Goal: Task Accomplishment & Management: Complete application form

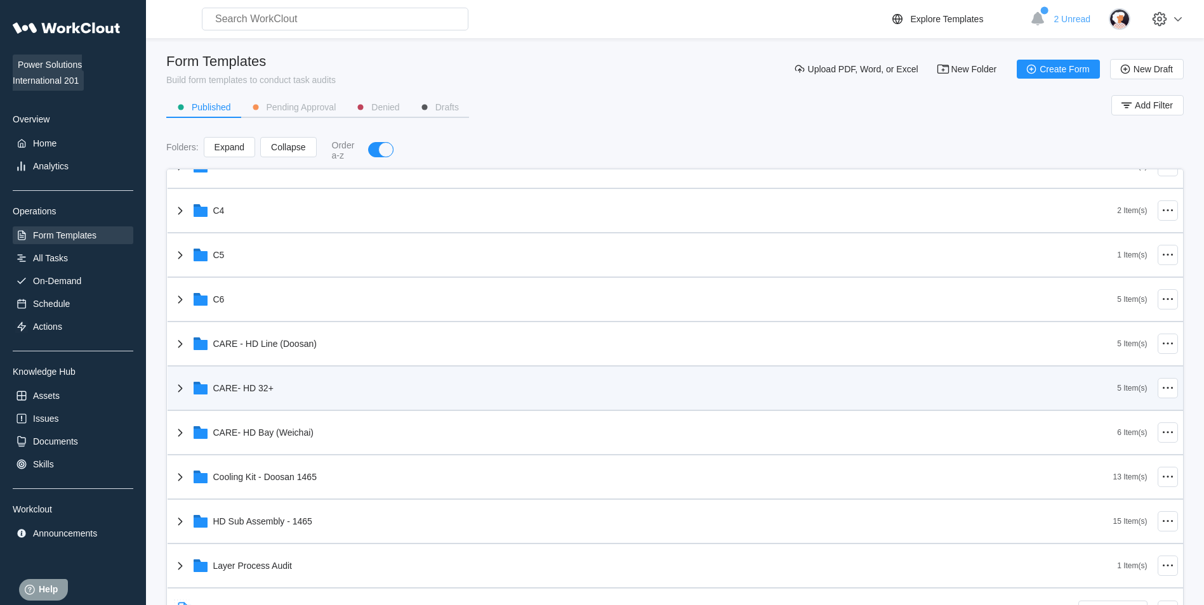
scroll to position [254, 0]
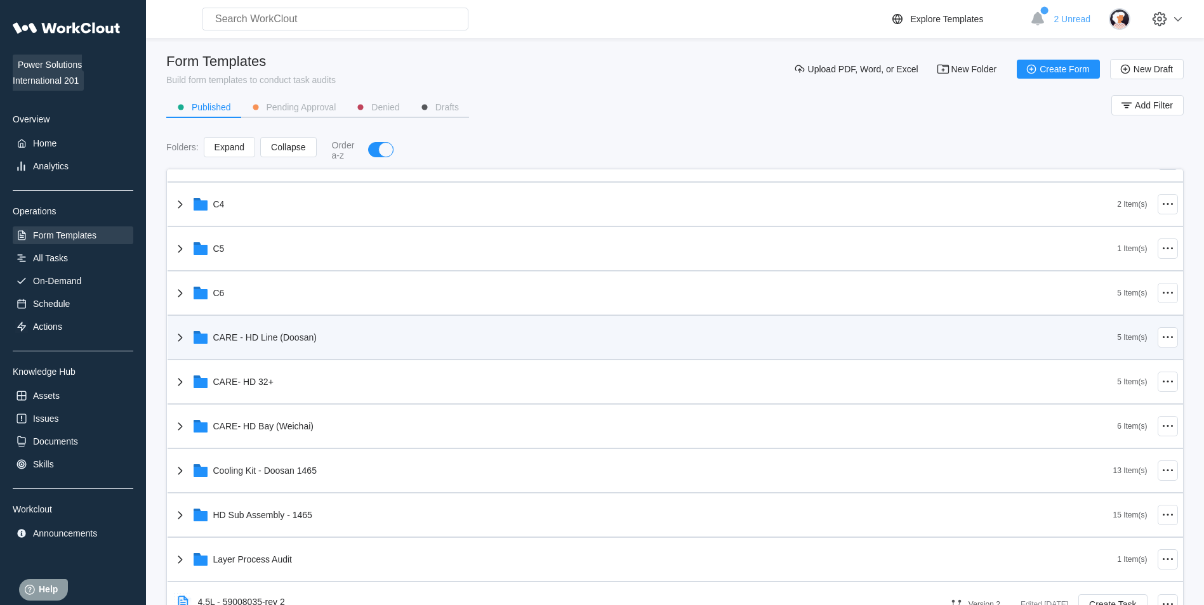
click at [330, 352] on div "CARE - HD Line (Doosan)" at bounding box center [645, 337] width 945 height 33
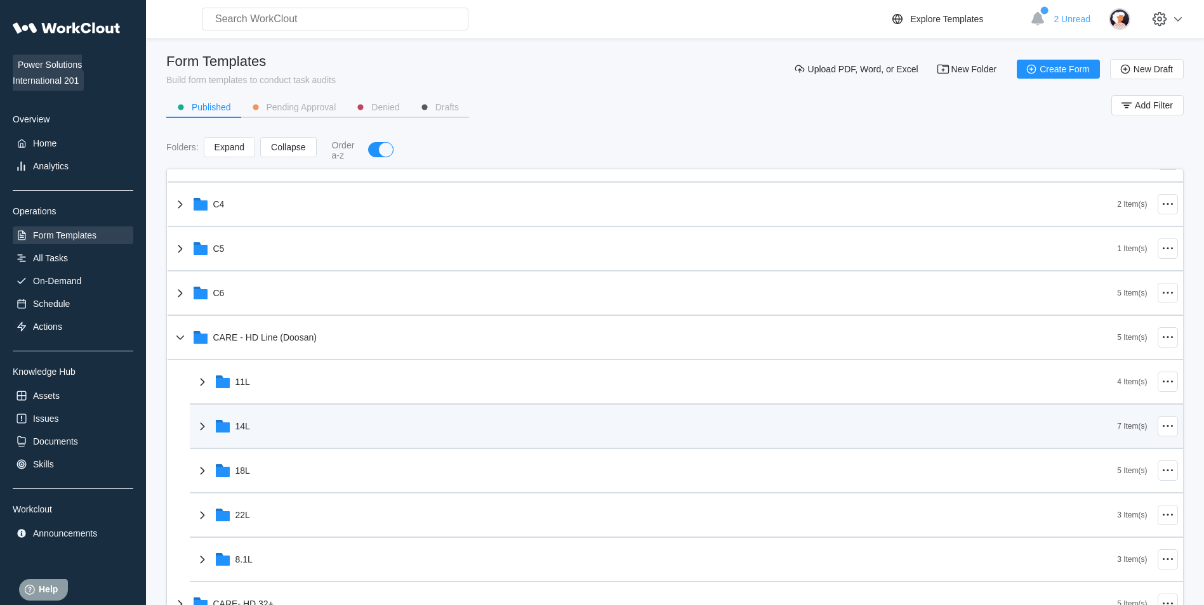
click at [310, 421] on div "14L" at bounding box center [656, 426] width 923 height 33
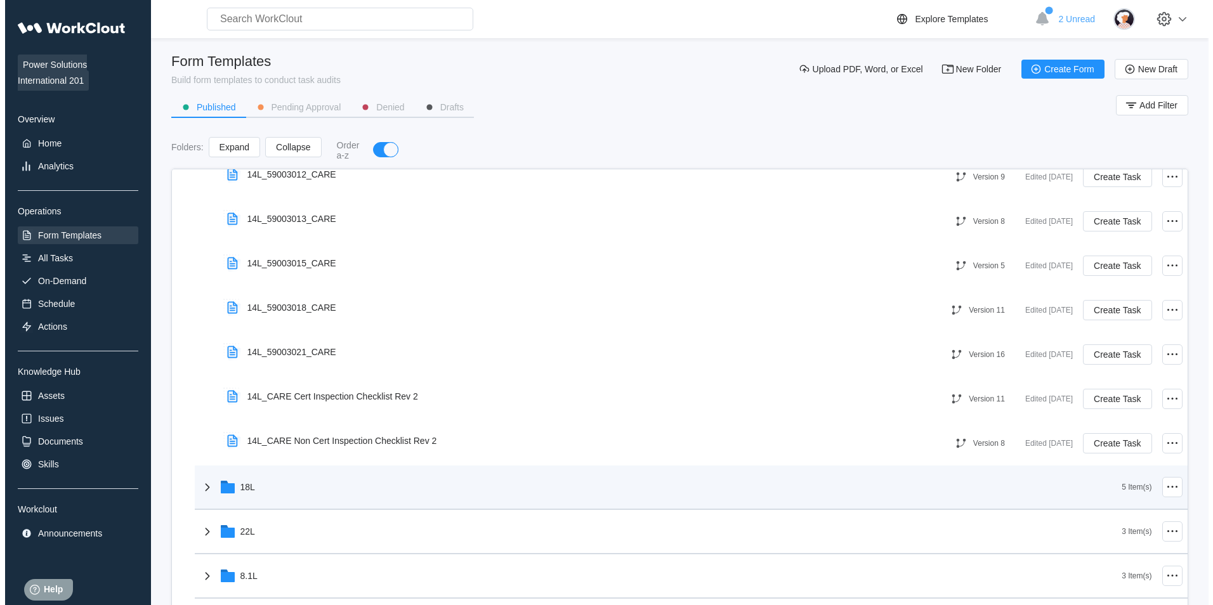
scroll to position [571, 0]
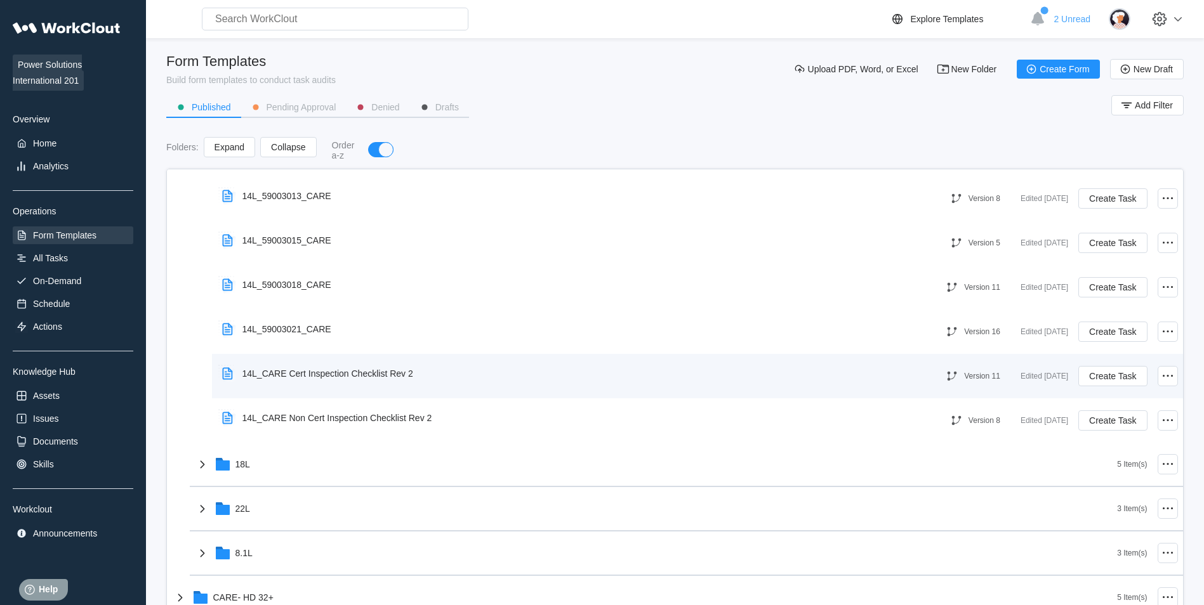
click at [397, 376] on div "14L_CARE Cert Inspection Checklist Rev 2" at bounding box center [327, 374] width 171 height 10
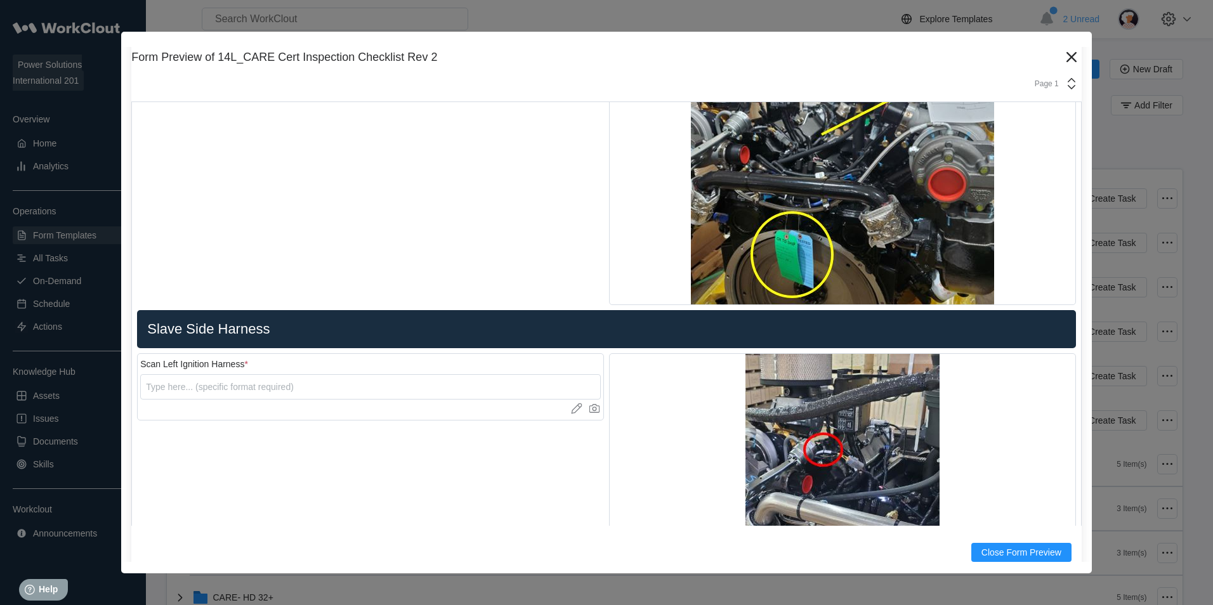
scroll to position [4252, 0]
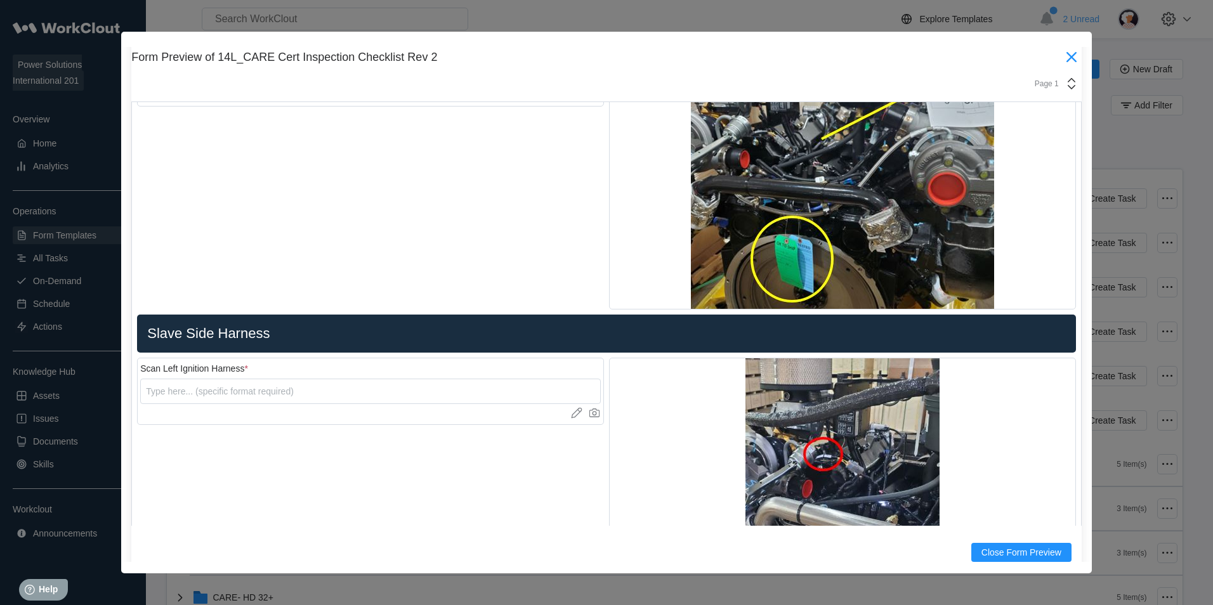
click at [1064, 65] on icon at bounding box center [1072, 57] width 20 height 20
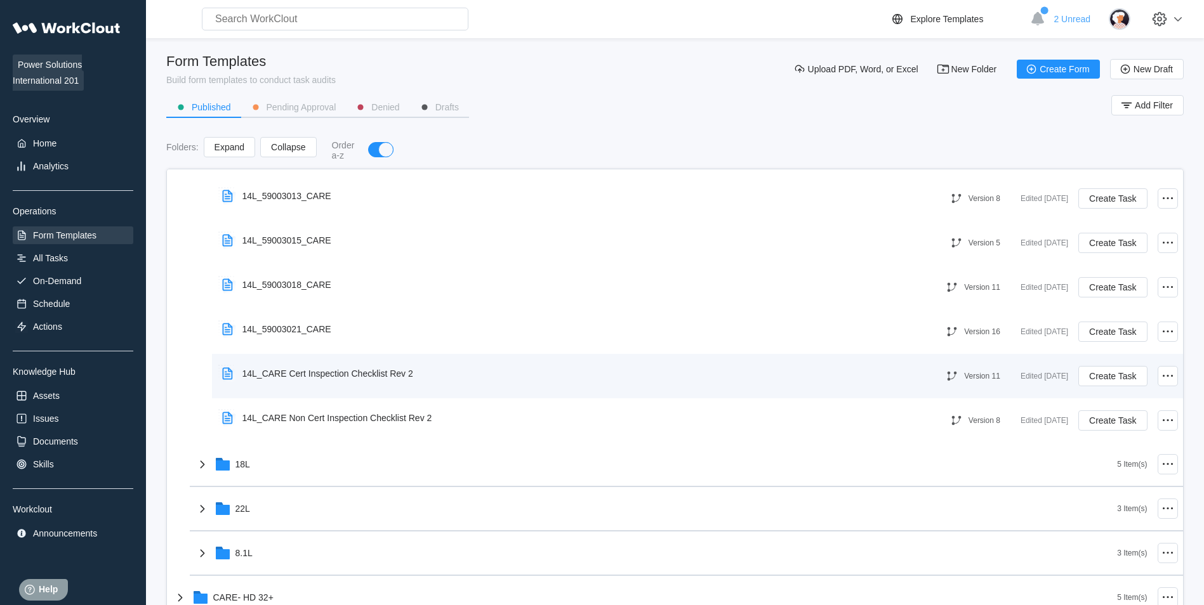
click at [339, 371] on div "14L_CARE Cert Inspection Checklist Rev 2" at bounding box center [327, 374] width 171 height 10
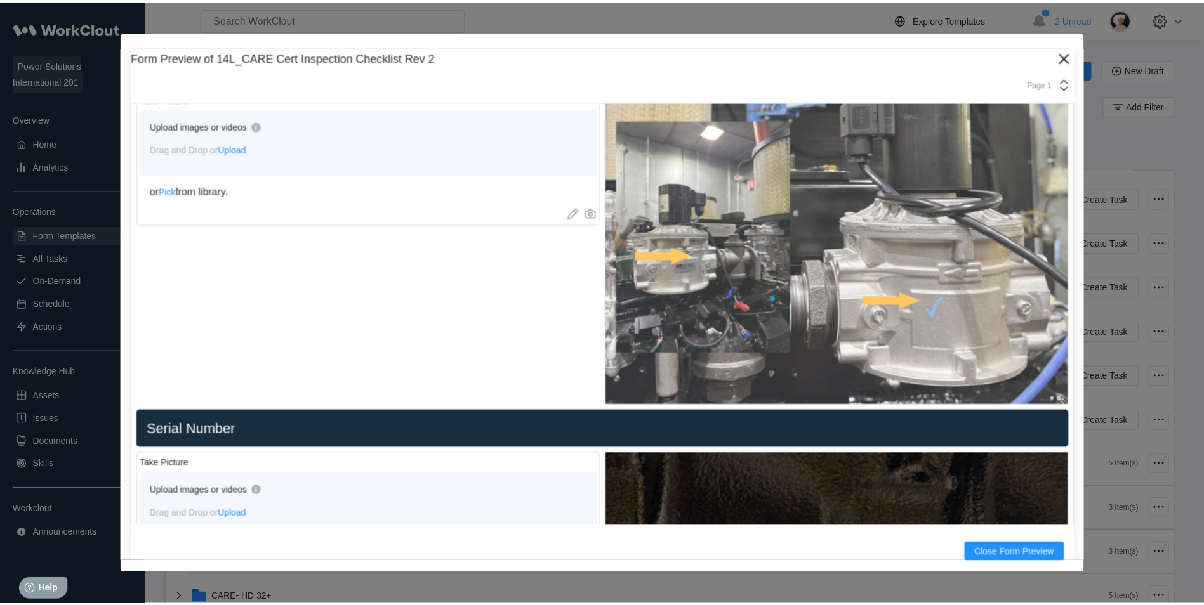
scroll to position [698, 0]
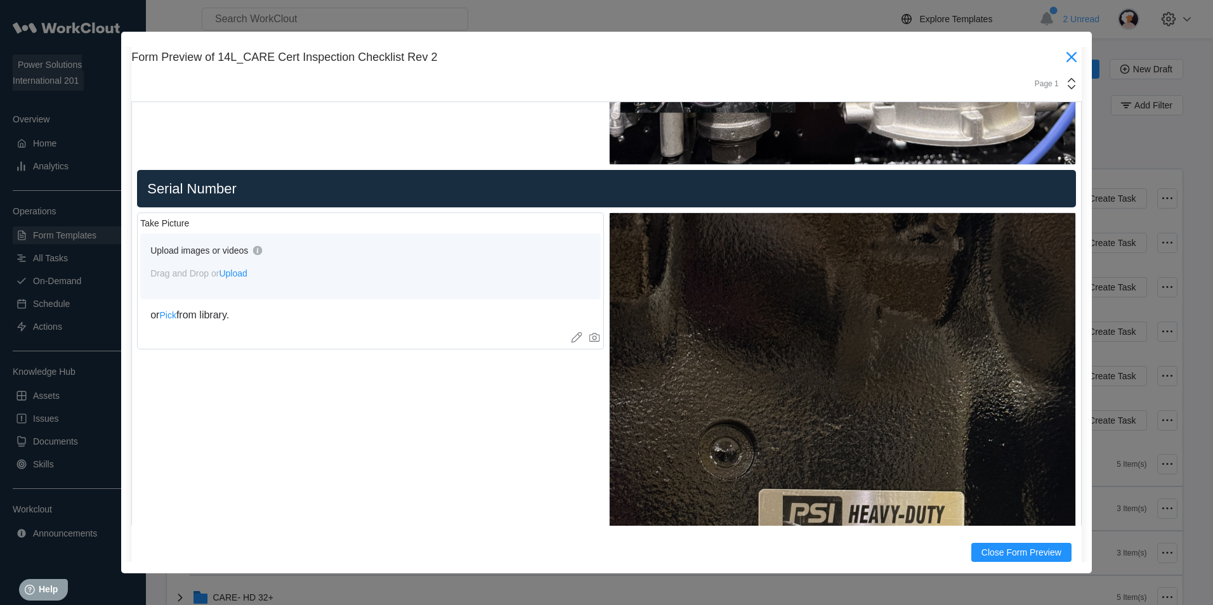
click at [1062, 57] on icon at bounding box center [1072, 57] width 20 height 20
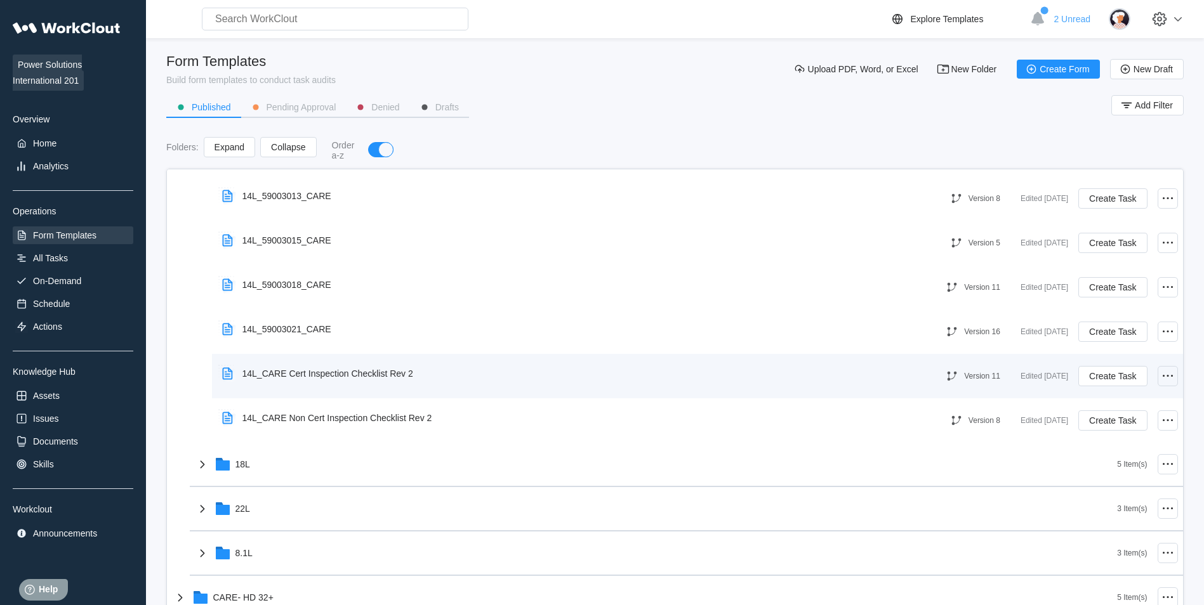
click at [1160, 371] on icon at bounding box center [1167, 376] width 15 height 15
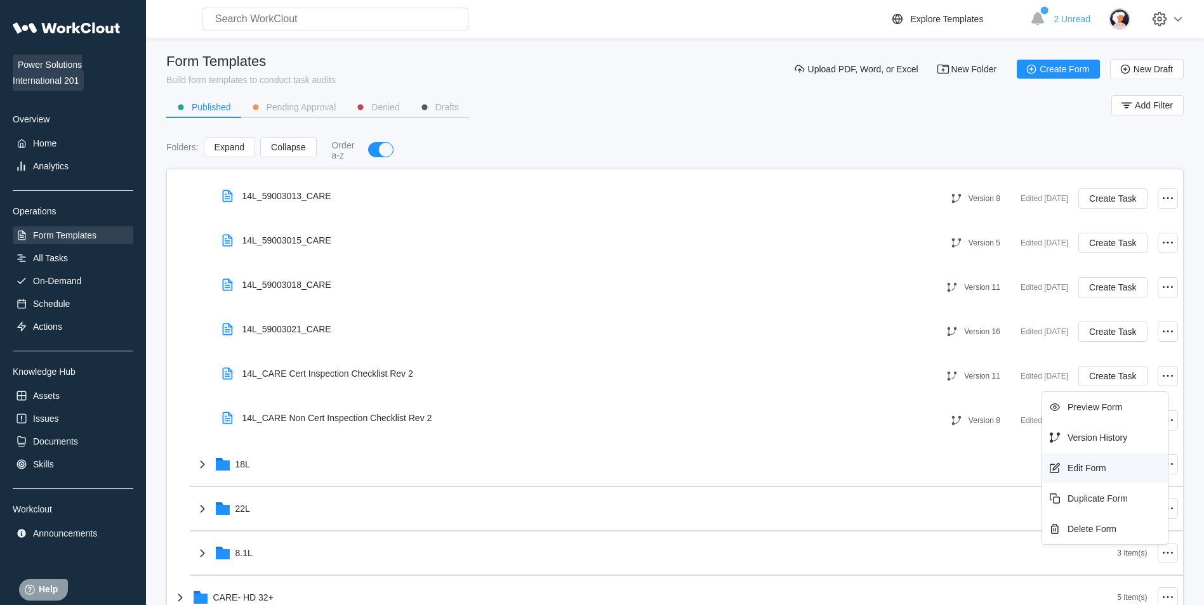
click at [1109, 466] on div "Edit Form" at bounding box center [1104, 468] width 115 height 20
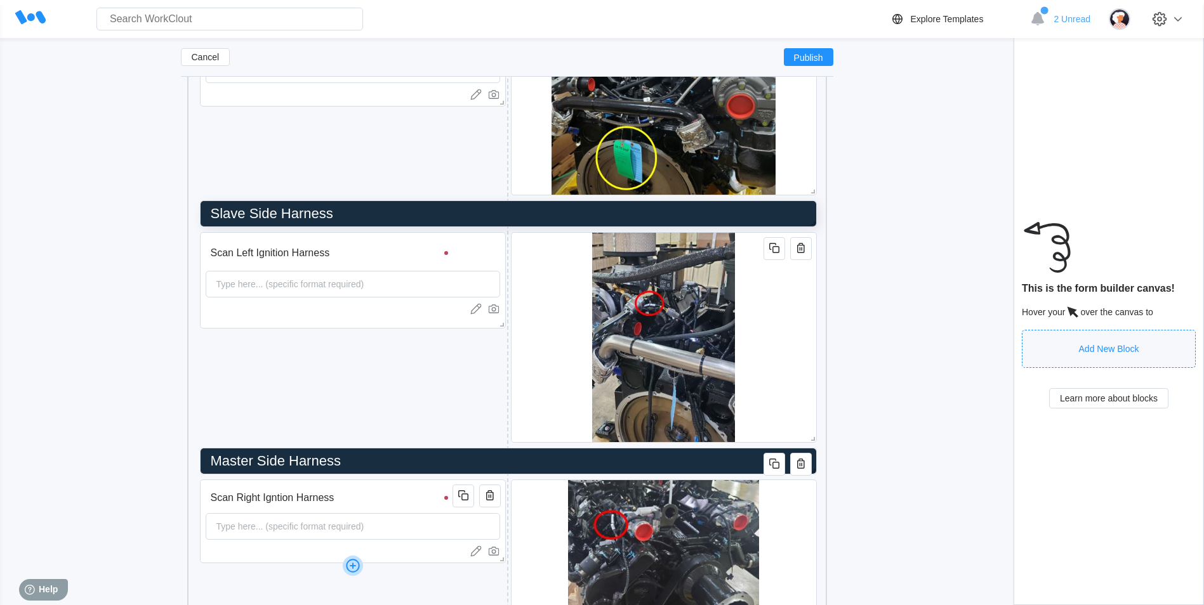
scroll to position [4452, 0]
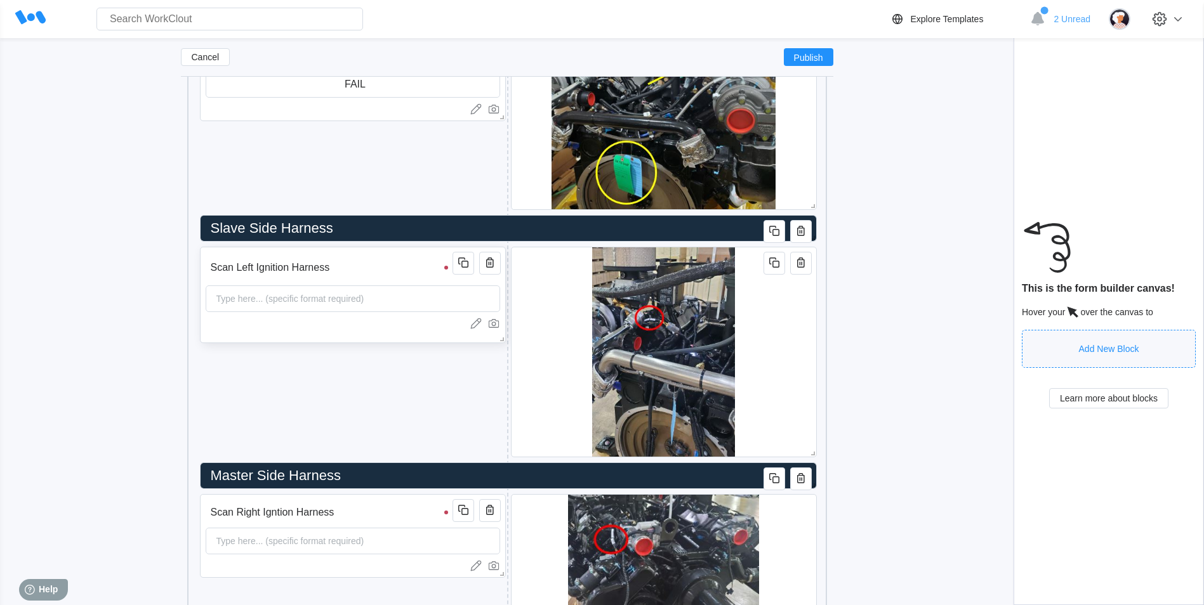
click at [355, 293] on div "Type here... (specific format required)" at bounding box center [290, 298] width 158 height 25
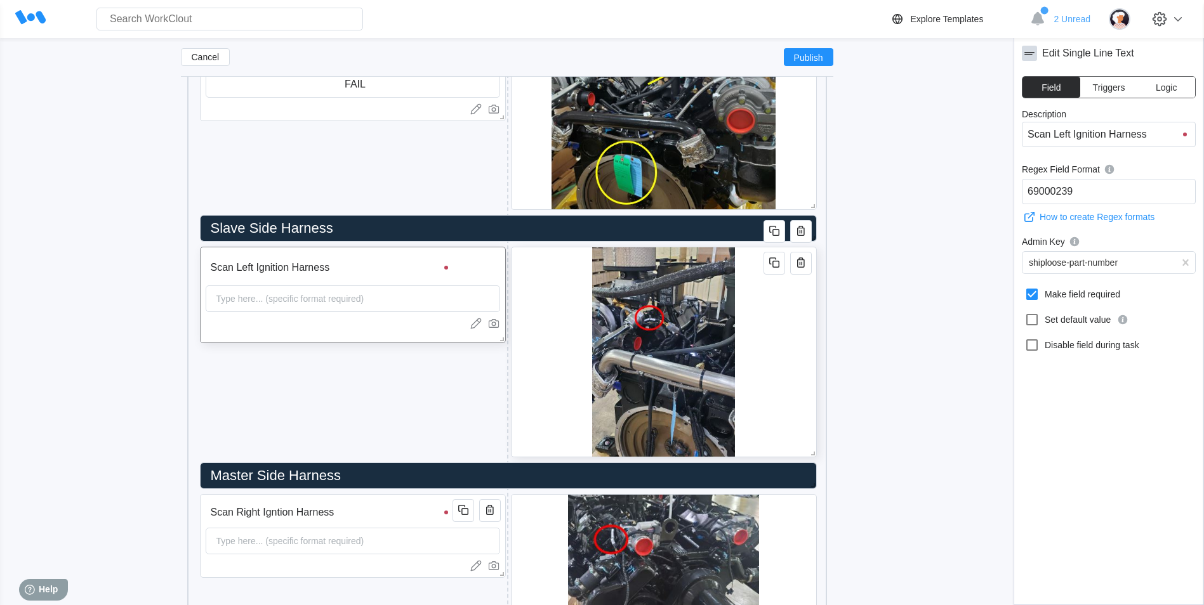
click at [643, 341] on img at bounding box center [663, 351] width 143 height 209
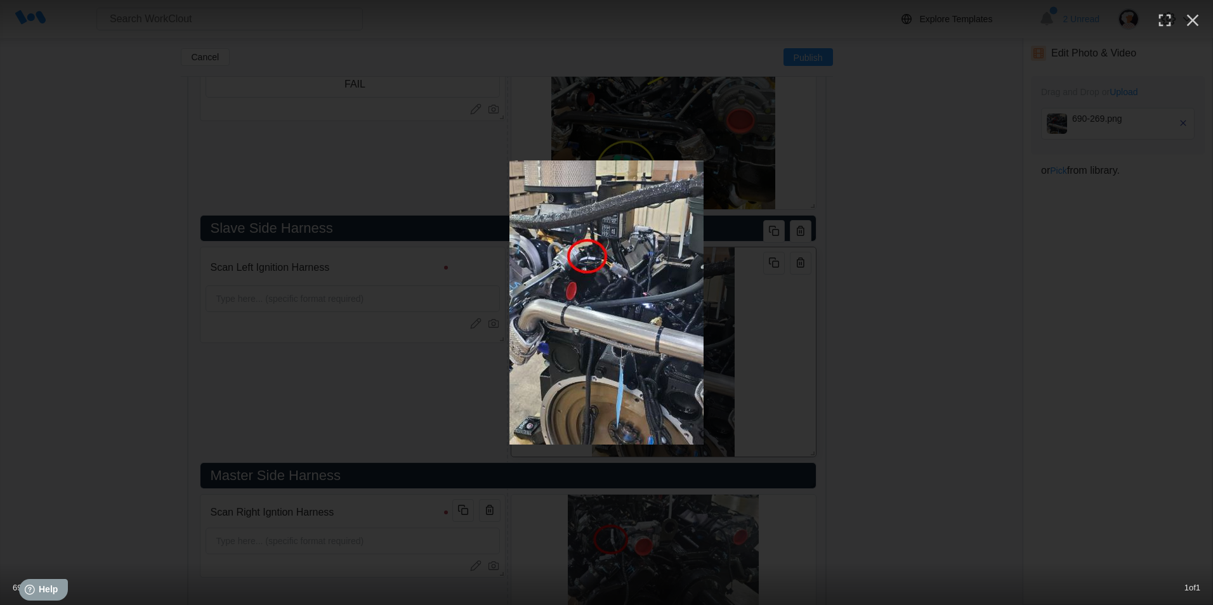
click at [907, 299] on div at bounding box center [606, 303] width 1213 height 284
click at [935, 284] on div at bounding box center [606, 303] width 1213 height 284
click at [777, 84] on div "690-269.png 1 of 1" at bounding box center [606, 302] width 1213 height 605
click at [1196, 22] on icon "button" at bounding box center [1193, 20] width 20 height 20
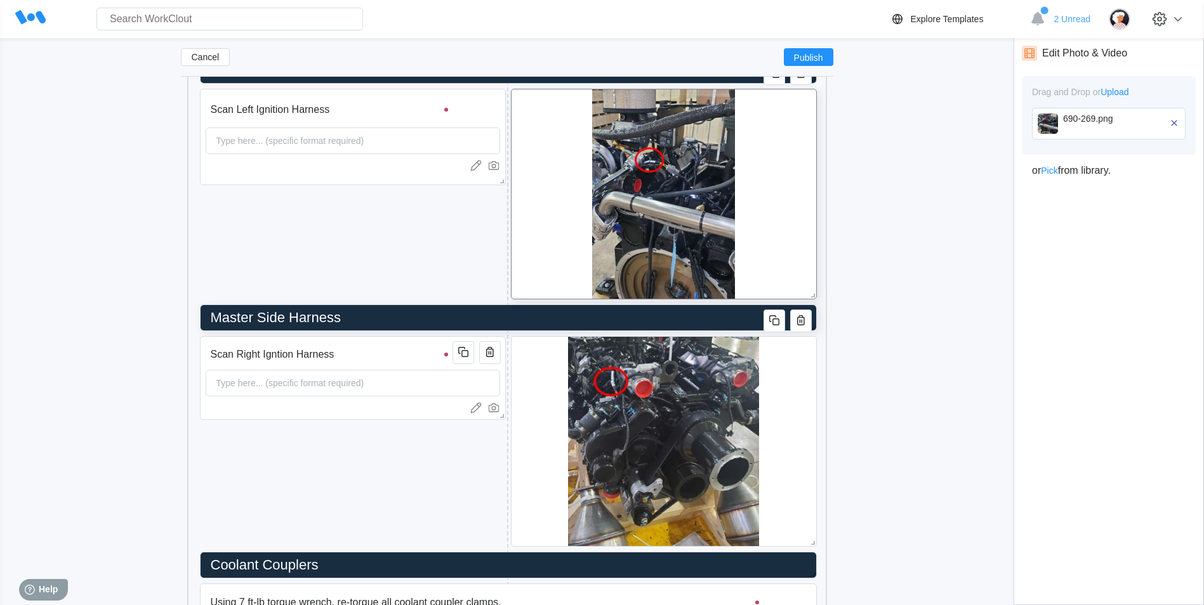
scroll to position [4643, 0]
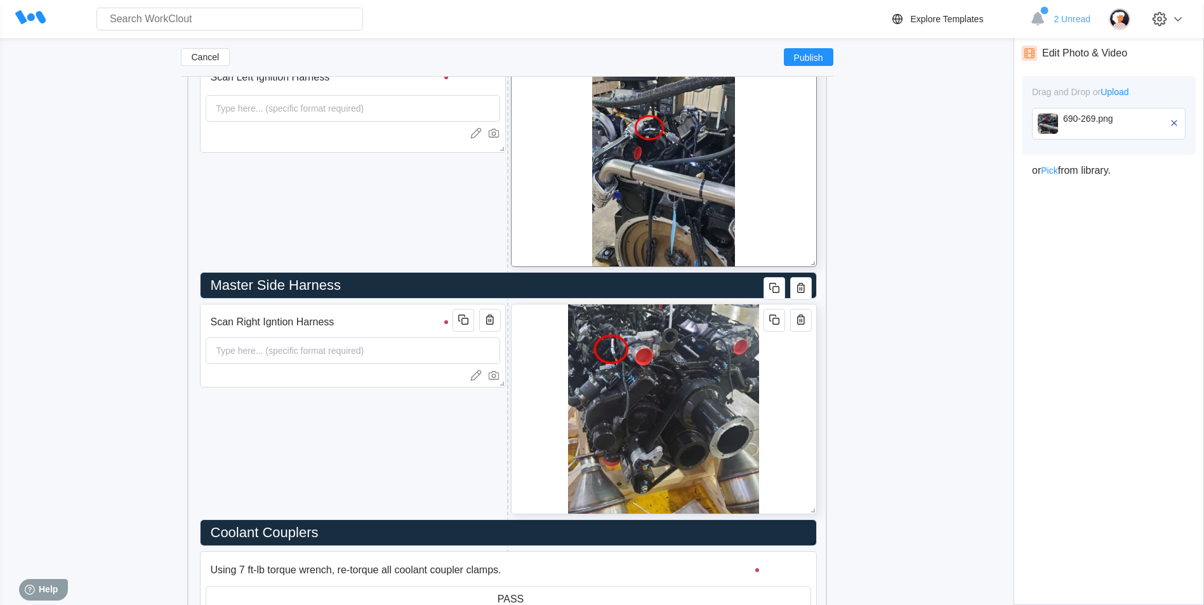
click at [673, 388] on img at bounding box center [663, 409] width 191 height 209
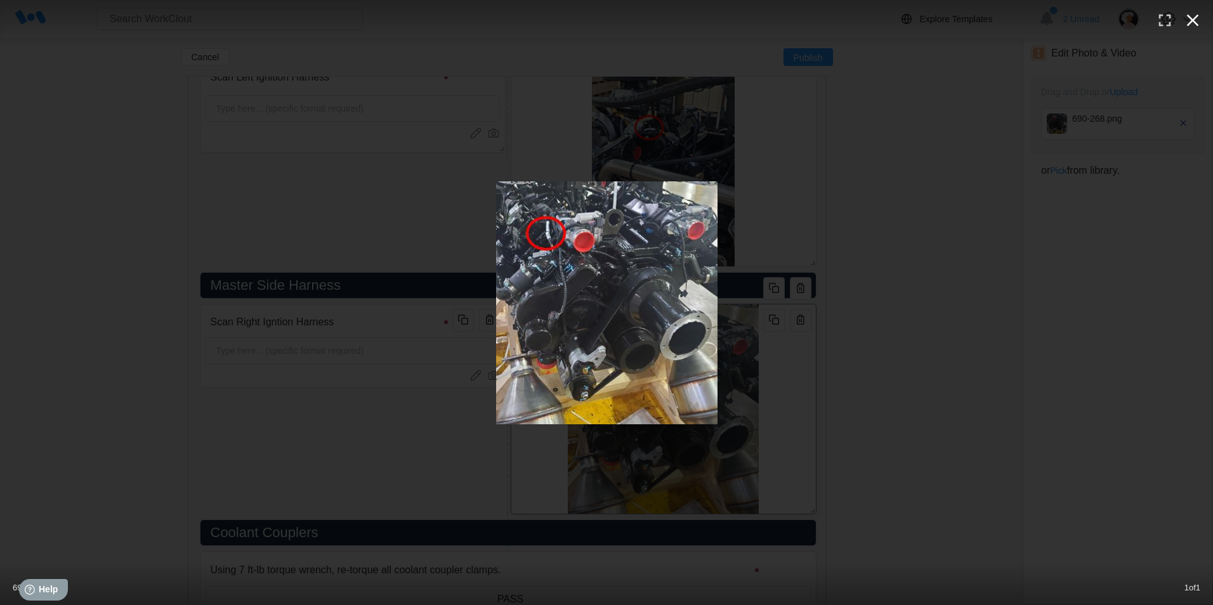
click at [1192, 20] on icon "button" at bounding box center [1193, 20] width 20 height 20
